Goal: Transaction & Acquisition: Purchase product/service

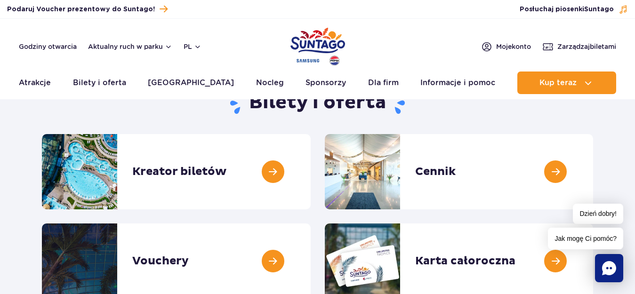
scroll to position [94, 0]
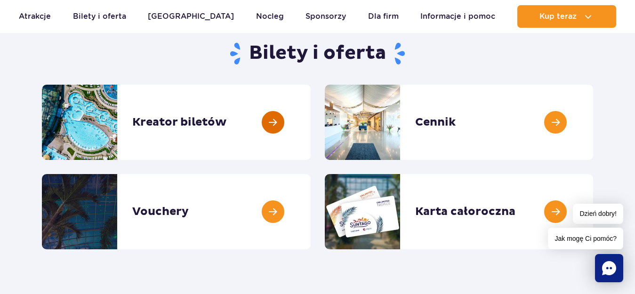
click at [311, 121] on link at bounding box center [311, 122] width 0 height 75
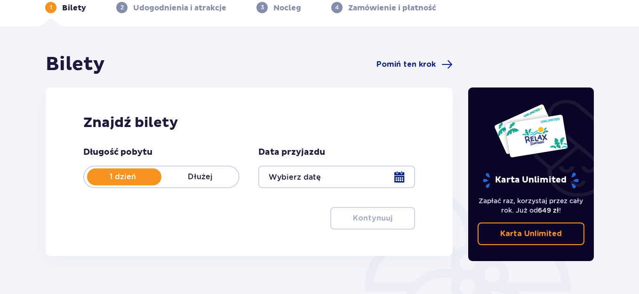
scroll to position [94, 0]
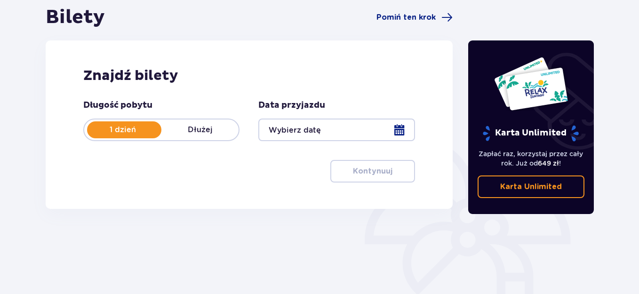
click at [394, 130] on div at bounding box center [336, 130] width 156 height 23
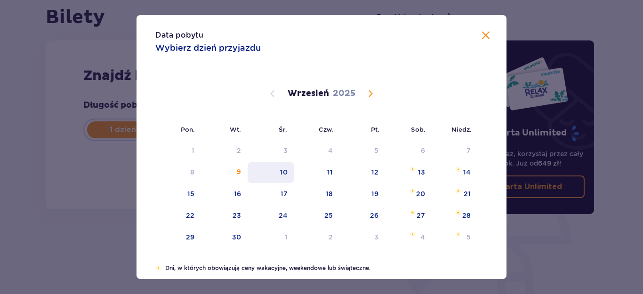
click at [284, 173] on div "10" at bounding box center [284, 172] width 8 height 9
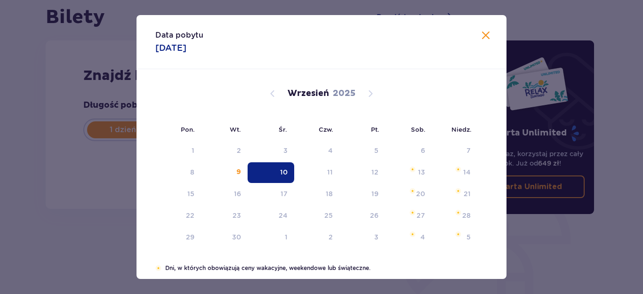
type input "[DATE]"
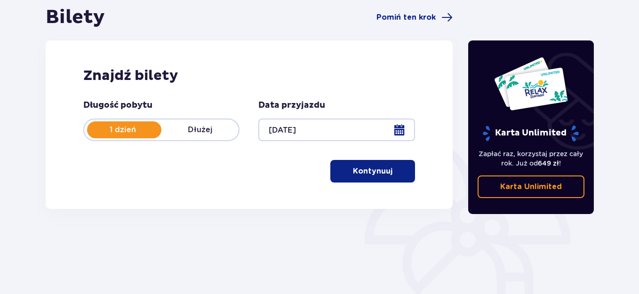
click at [366, 177] on button "Kontynuuj" at bounding box center [372, 171] width 85 height 23
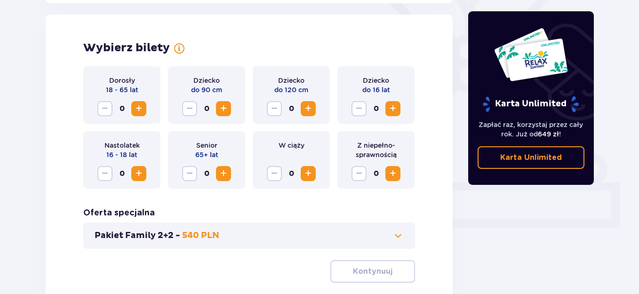
scroll to position [262, 0]
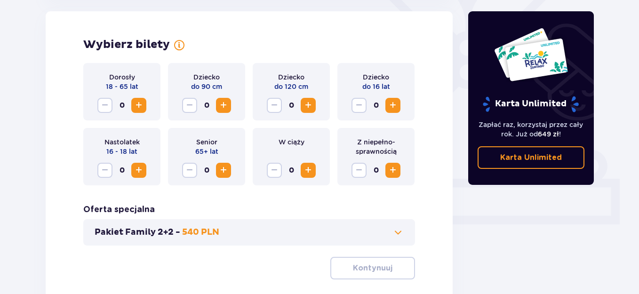
click at [136, 104] on span "Increase" at bounding box center [138, 105] width 11 height 11
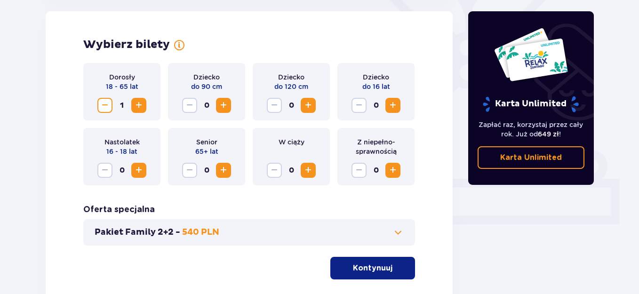
click at [136, 104] on span "Increase" at bounding box center [138, 105] width 11 height 11
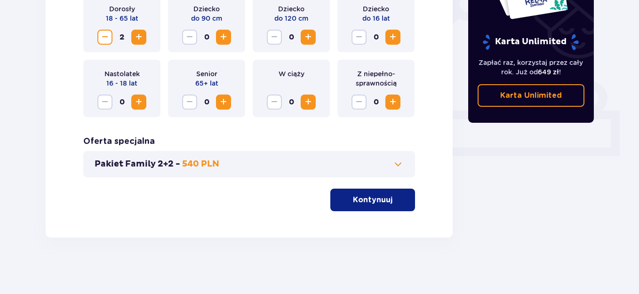
click at [358, 195] on p "Kontynuuj" at bounding box center [373, 200] width 40 height 10
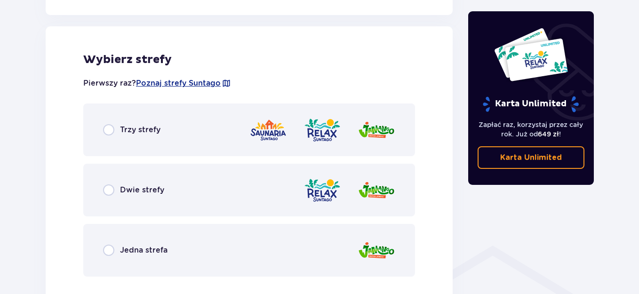
scroll to position [522, 0]
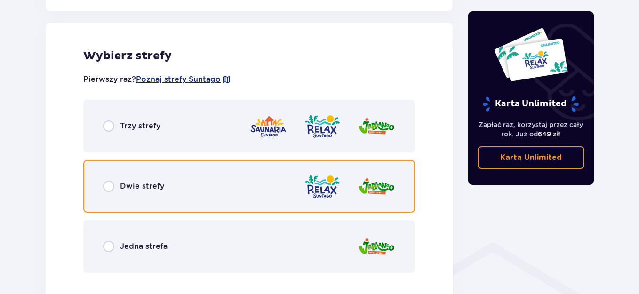
click at [111, 189] on input "radio" at bounding box center [108, 186] width 11 height 11
radio input "true"
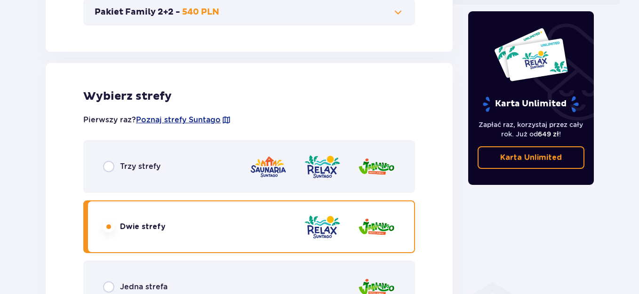
scroll to position [473, 0]
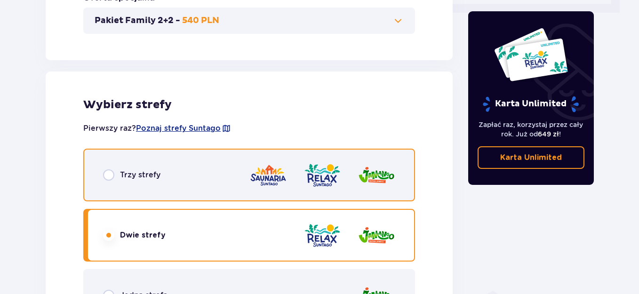
click at [110, 173] on input "radio" at bounding box center [108, 174] width 11 height 11
radio input "true"
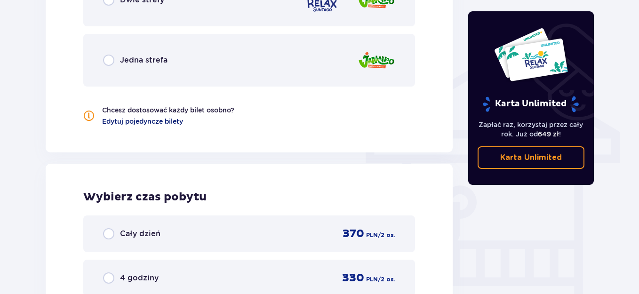
scroll to position [756, 0]
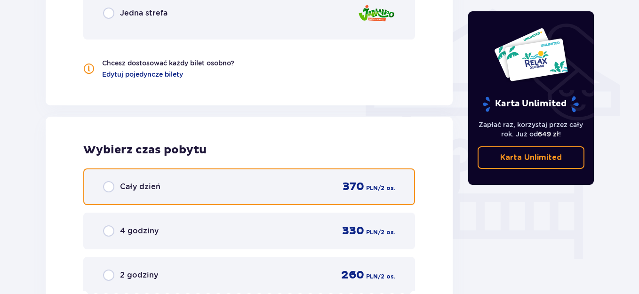
click at [109, 189] on input "radio" at bounding box center [108, 186] width 11 height 11
radio input "true"
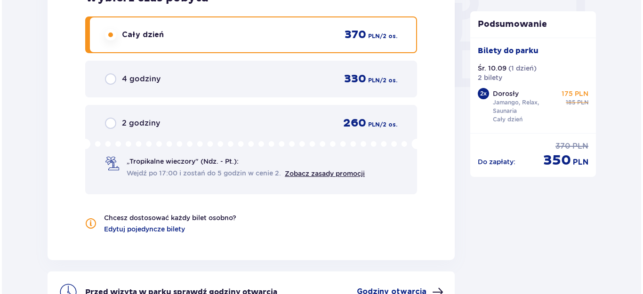
scroll to position [1009, 0]
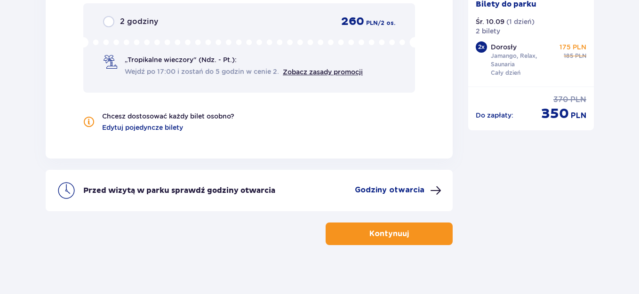
click at [397, 188] on p "Godziny otwarcia" at bounding box center [390, 190] width 70 height 10
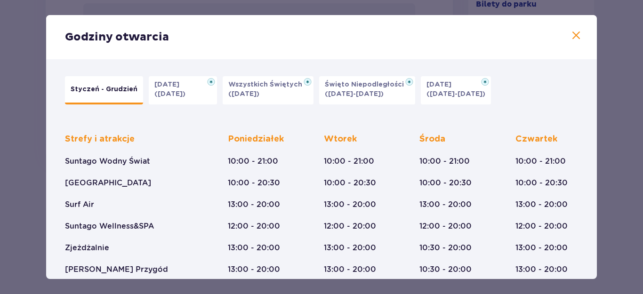
click at [97, 88] on p "Styczeń - Grudzień" at bounding box center [104, 89] width 67 height 9
click at [120, 88] on p "Styczeń - Grudzień" at bounding box center [104, 89] width 67 height 9
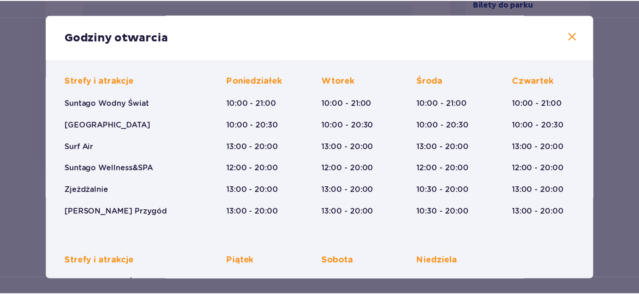
scroll to position [6, 0]
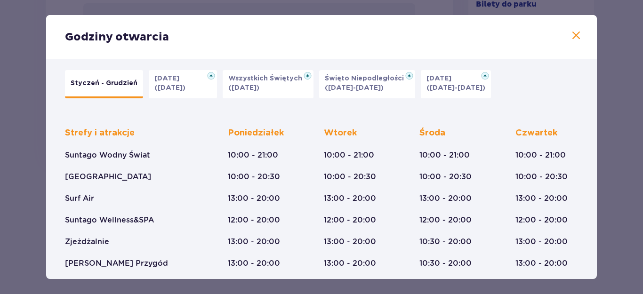
click at [570, 38] on span at bounding box center [575, 35] width 11 height 11
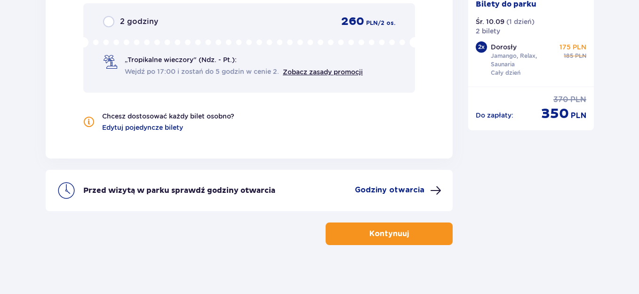
click at [378, 233] on p "Kontynuuj" at bounding box center [389, 234] width 40 height 10
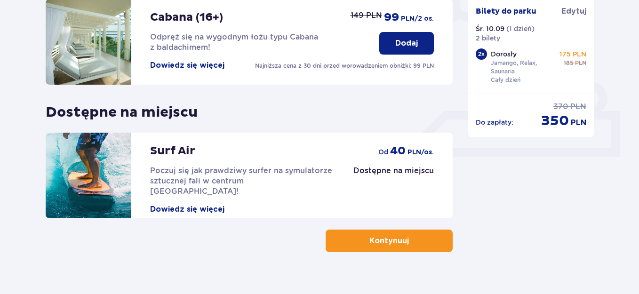
scroll to position [344, 0]
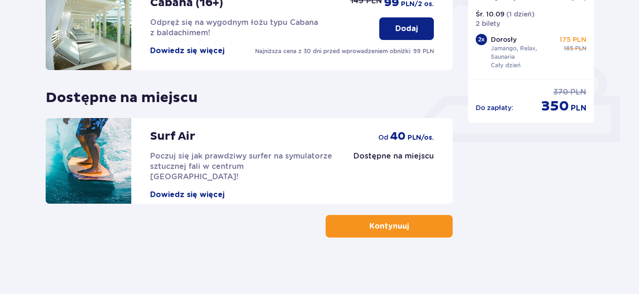
click at [385, 224] on p "Kontynuuj" at bounding box center [389, 226] width 40 height 10
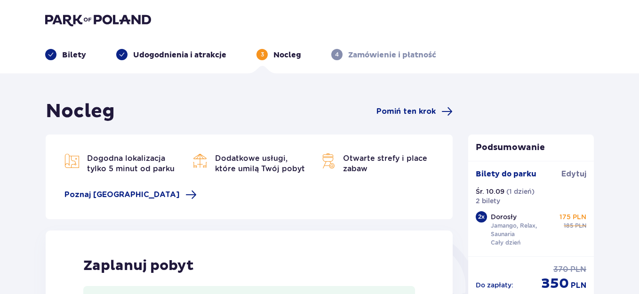
scroll to position [235, 0]
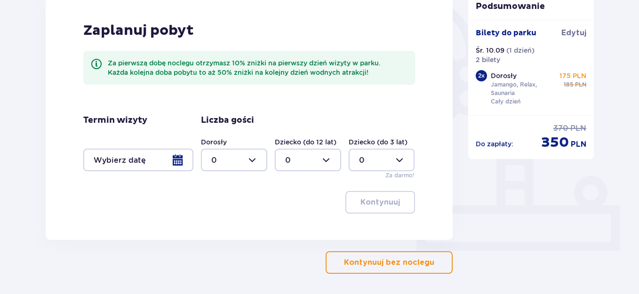
click at [390, 264] on p "Kontynuuj bez noclegu" at bounding box center [389, 262] width 90 height 10
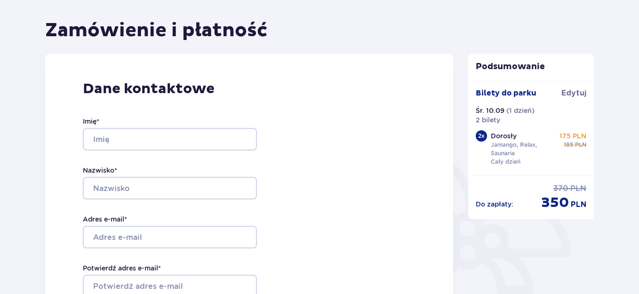
scroll to position [141, 0]
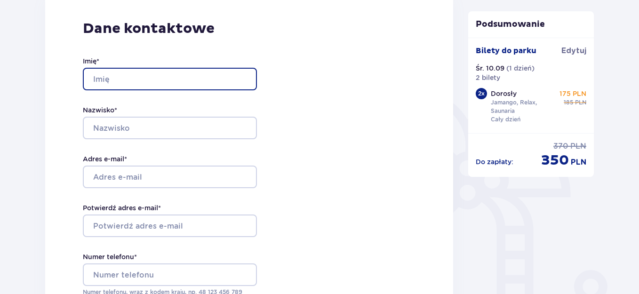
click at [121, 83] on input "Imię *" at bounding box center [170, 79] width 174 height 23
type input "[PERSON_NAME]"
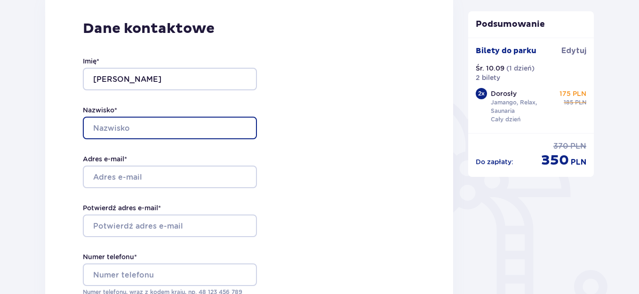
click at [106, 132] on input "Nazwisko *" at bounding box center [170, 128] width 174 height 23
type input "[PERSON_NAME]"
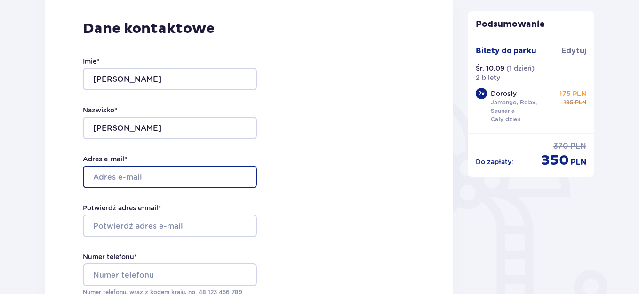
click at [102, 174] on input "Adres e-mail *" at bounding box center [170, 177] width 174 height 23
type input "[PERSON_NAME][EMAIL_ADDRESS][PERSON_NAME][DOMAIN_NAME]"
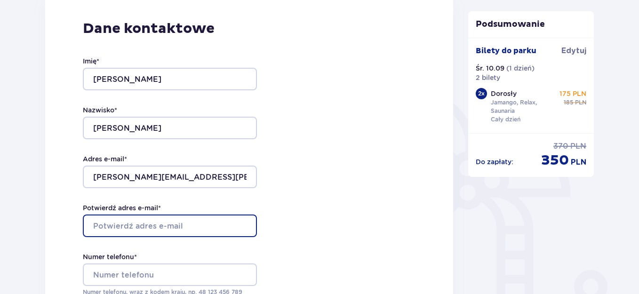
click at [119, 225] on input "Potwierdź adres e-mail *" at bounding box center [170, 226] width 174 height 23
click at [192, 229] on input "[PERSON_NAME][EMAIL_ADDRESS][PERSON_NAME],com" at bounding box center [170, 226] width 174 height 23
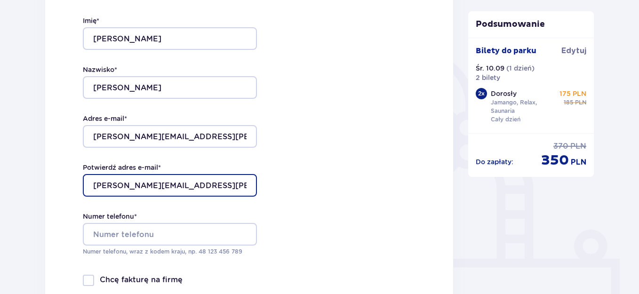
scroll to position [235, 0]
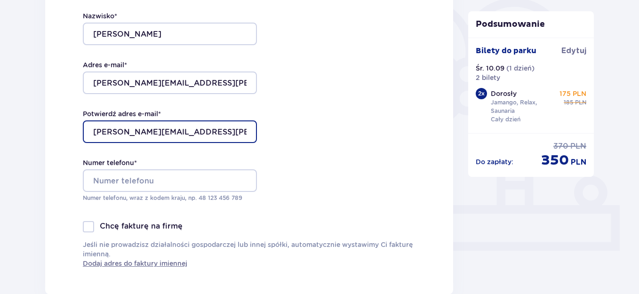
type input "[PERSON_NAME][EMAIL_ADDRESS][PERSON_NAME][DOMAIN_NAME]"
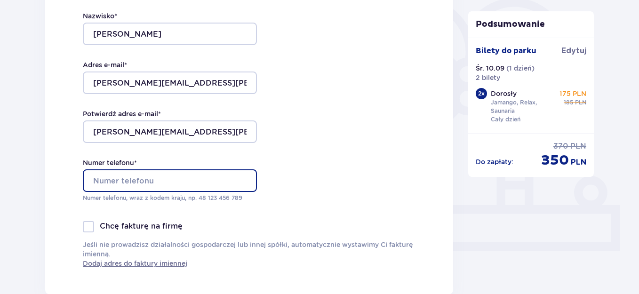
click at [115, 181] on input "Numer telefonu *" at bounding box center [170, 180] width 174 height 23
click at [91, 180] on input "691 956 223" at bounding box center [170, 180] width 174 height 23
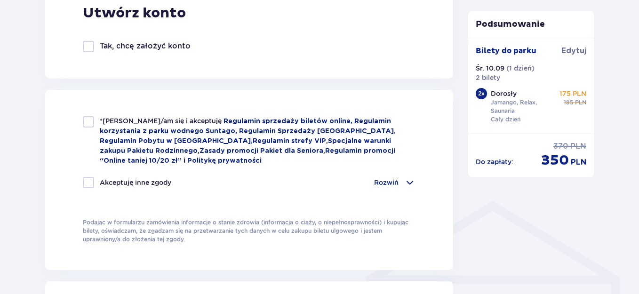
scroll to position [565, 0]
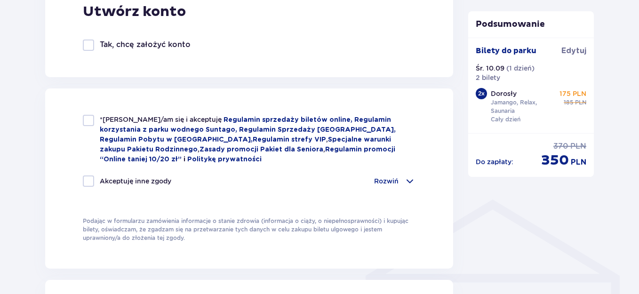
type input "48 691 956 223"
click at [88, 118] on div at bounding box center [88, 120] width 11 height 11
checkbox input "true"
click at [391, 180] on p "Rozwiń" at bounding box center [386, 180] width 24 height 9
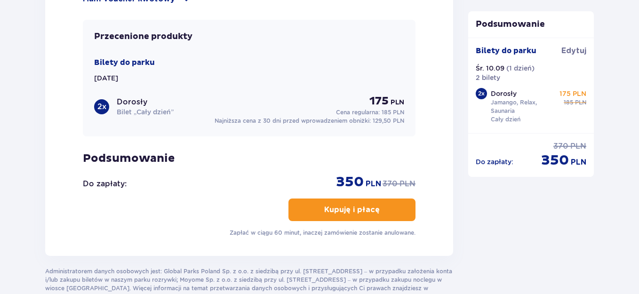
scroll to position [1176, 0]
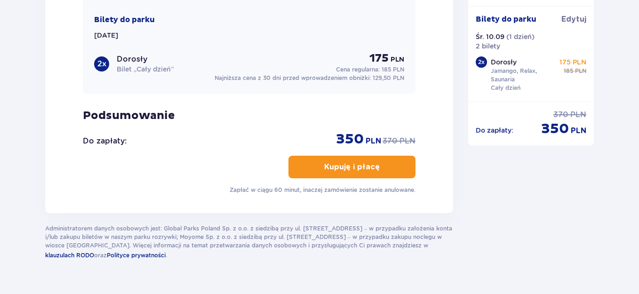
click at [329, 164] on p "Kupuję i płacę" at bounding box center [352, 167] width 56 height 10
